Goal: Task Accomplishment & Management: Use online tool/utility

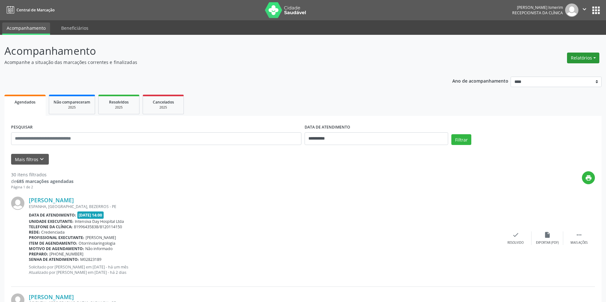
click at [584, 63] on button "Relatórios" at bounding box center [583, 58] width 32 height 11
click at [546, 69] on link "Agendamentos" at bounding box center [561, 71] width 68 height 9
select select "*"
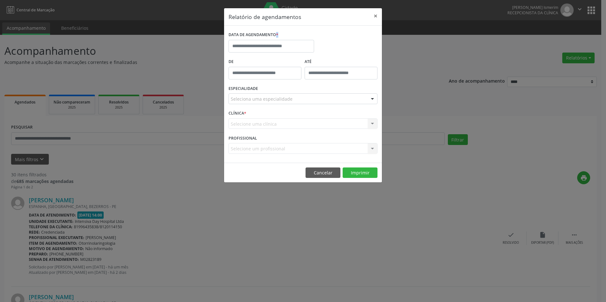
drag, startPoint x: 264, startPoint y: 37, endPoint x: 264, endPoint y: 41, distance: 4.1
click at [264, 41] on div "DATA DE AGENDAMENTO *" at bounding box center [271, 41] width 86 height 22
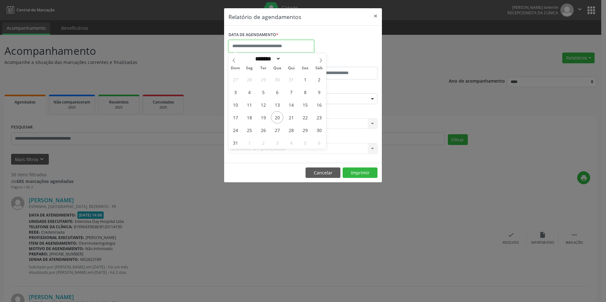
drag, startPoint x: 264, startPoint y: 41, endPoint x: 263, endPoint y: 44, distance: 3.3
click at [263, 44] on input "text" at bounding box center [271, 46] width 86 height 13
click at [306, 118] on span "22" at bounding box center [305, 117] width 12 height 12
type input "**********"
click at [306, 118] on span "22" at bounding box center [305, 117] width 12 height 12
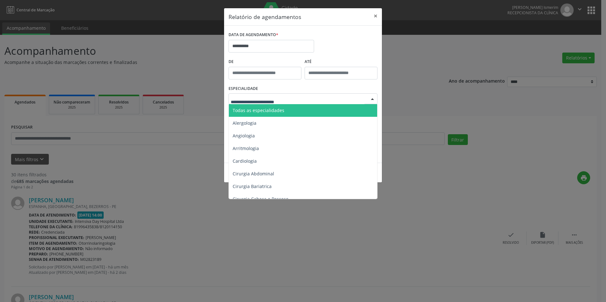
click at [317, 97] on div at bounding box center [302, 98] width 149 height 11
click at [298, 112] on span "Todas as especialidades" at bounding box center [303, 110] width 149 height 13
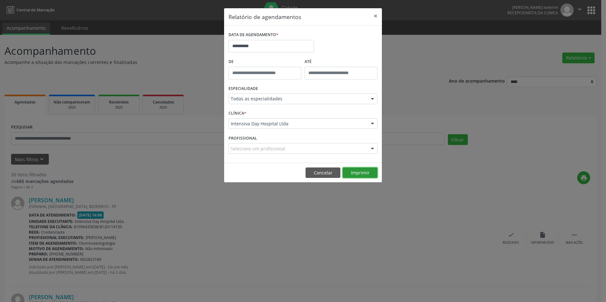
click at [369, 175] on button "Imprimir" at bounding box center [359, 173] width 35 height 11
click at [276, 40] on input "**********" at bounding box center [271, 46] width 86 height 13
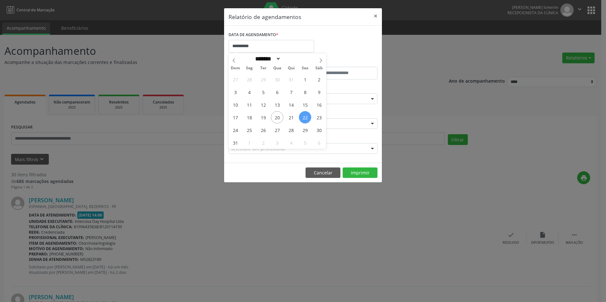
click at [325, 119] on div "27 28 29 30 31 1 2 3 4 5 6 7 8 9 10 11 12 13 14 15 16 17 18 19 20 21 22 23 24 2…" at bounding box center [277, 111] width 98 height 76
click at [318, 116] on span "23" at bounding box center [319, 117] width 12 height 12
type input "**********"
click at [319, 115] on span "23" at bounding box center [319, 117] width 12 height 12
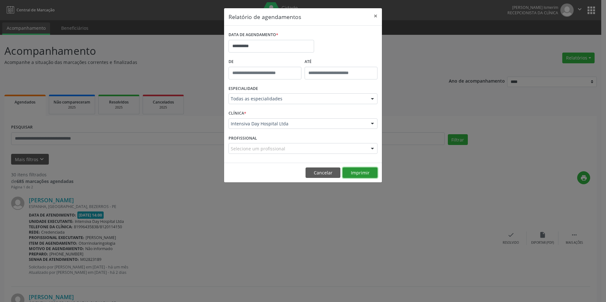
click at [366, 174] on button "Imprimir" at bounding box center [359, 173] width 35 height 11
